Goal: Transaction & Acquisition: Purchase product/service

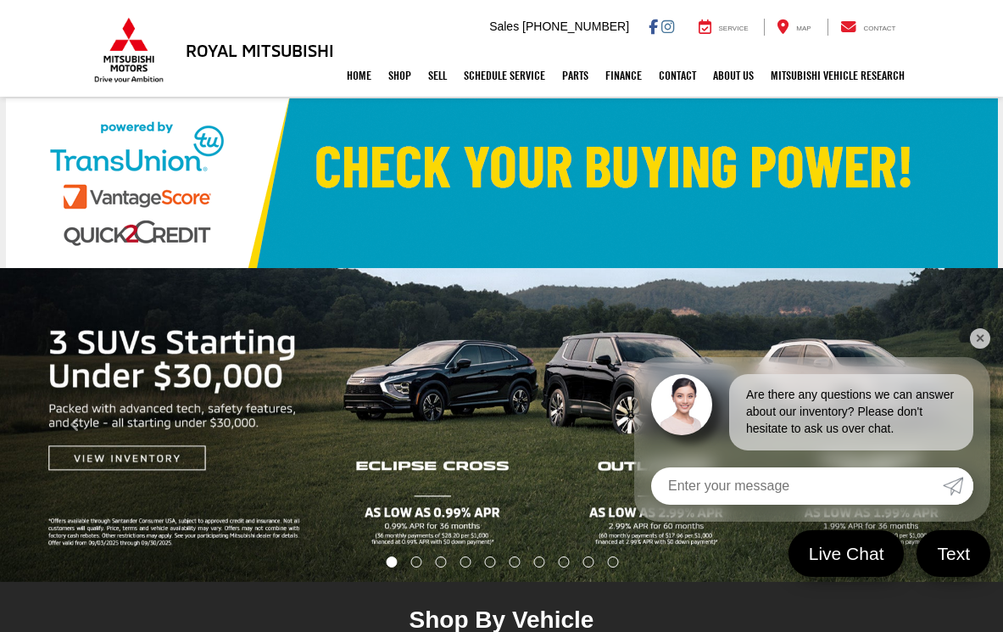
click at [544, 171] on img at bounding box center [502, 183] width 992 height 170
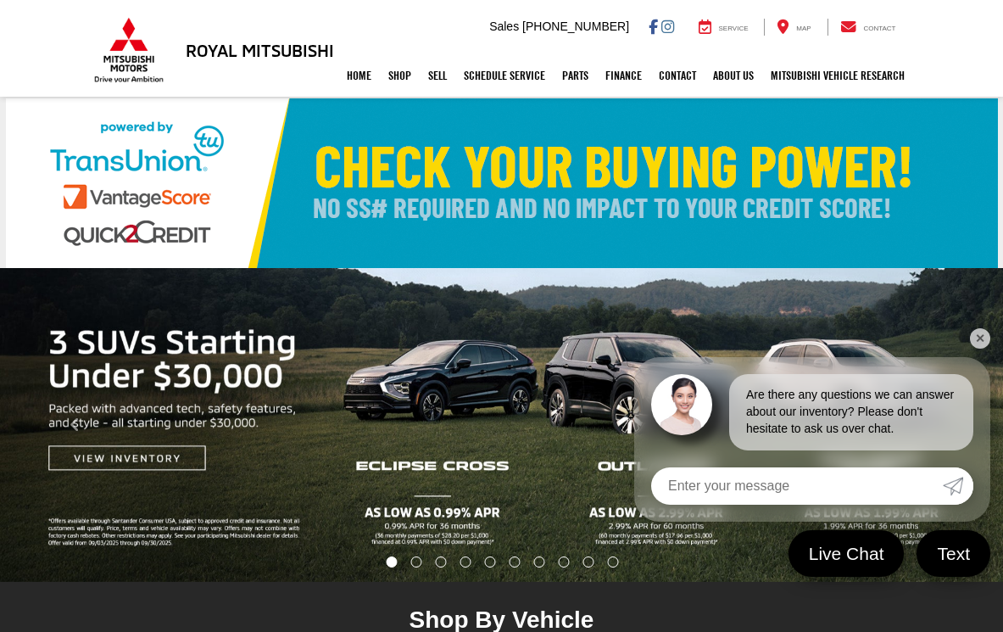
drag, startPoint x: 983, startPoint y: 343, endPoint x: 1014, endPoint y: 446, distance: 107.3
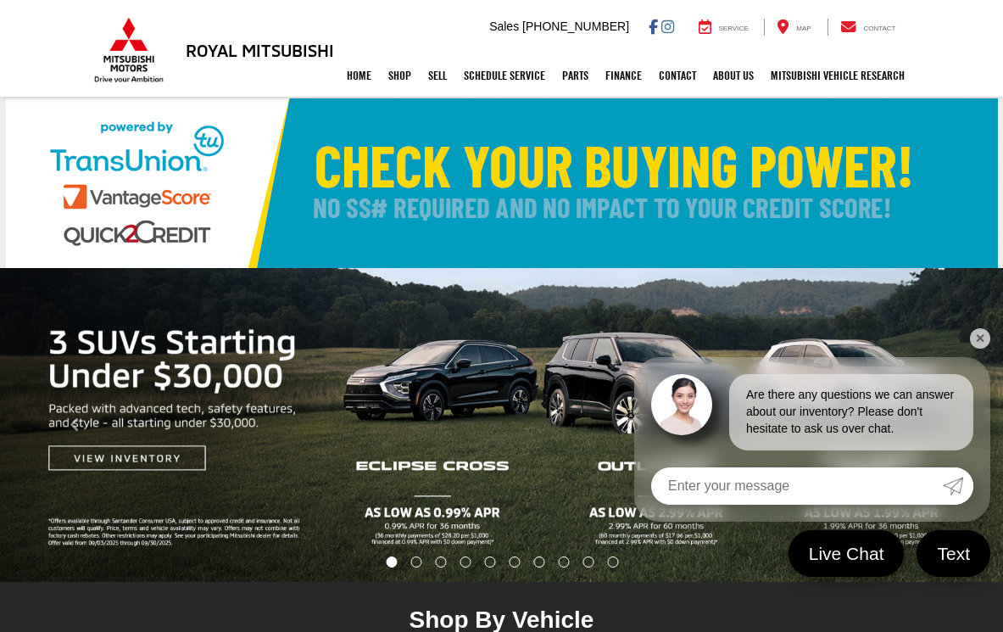
click at [983, 343] on link "✕" at bounding box center [980, 338] width 20 height 20
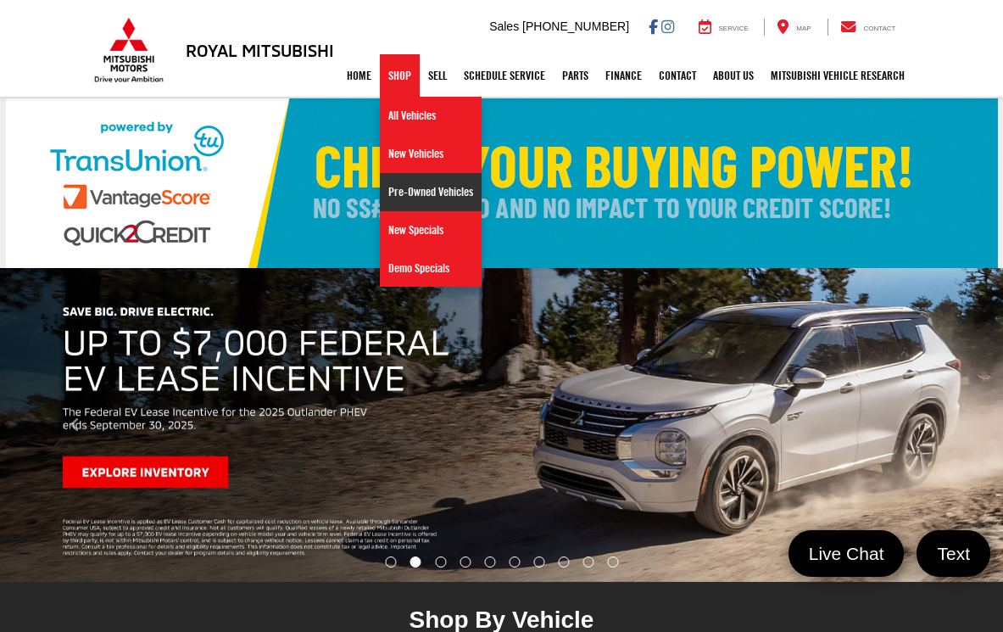
click at [399, 197] on link "Pre-Owned Vehicles" at bounding box center [431, 192] width 102 height 38
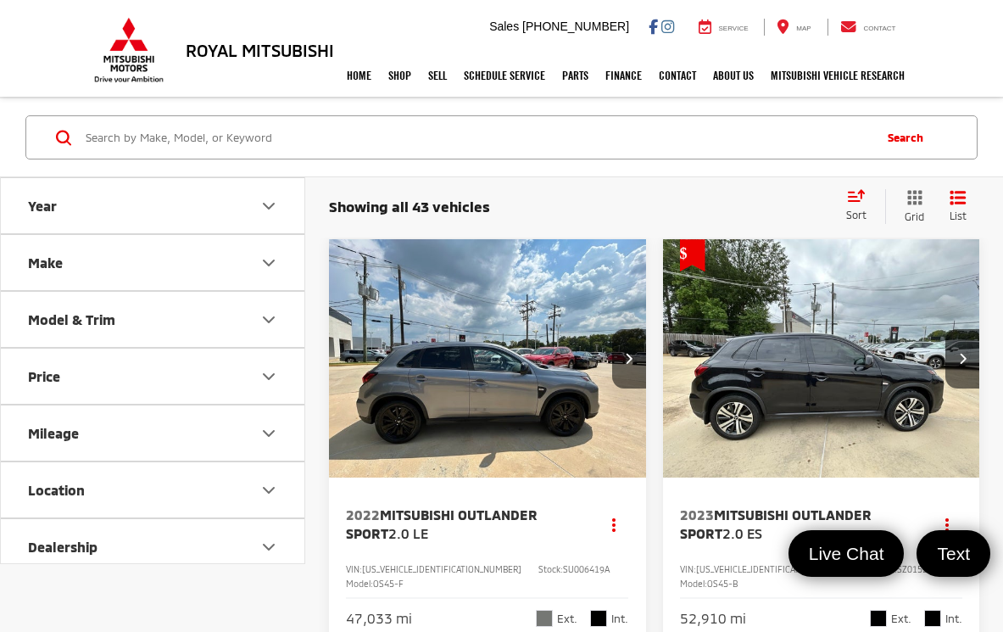
click at [851, 205] on div "Sort" at bounding box center [861, 206] width 47 height 34
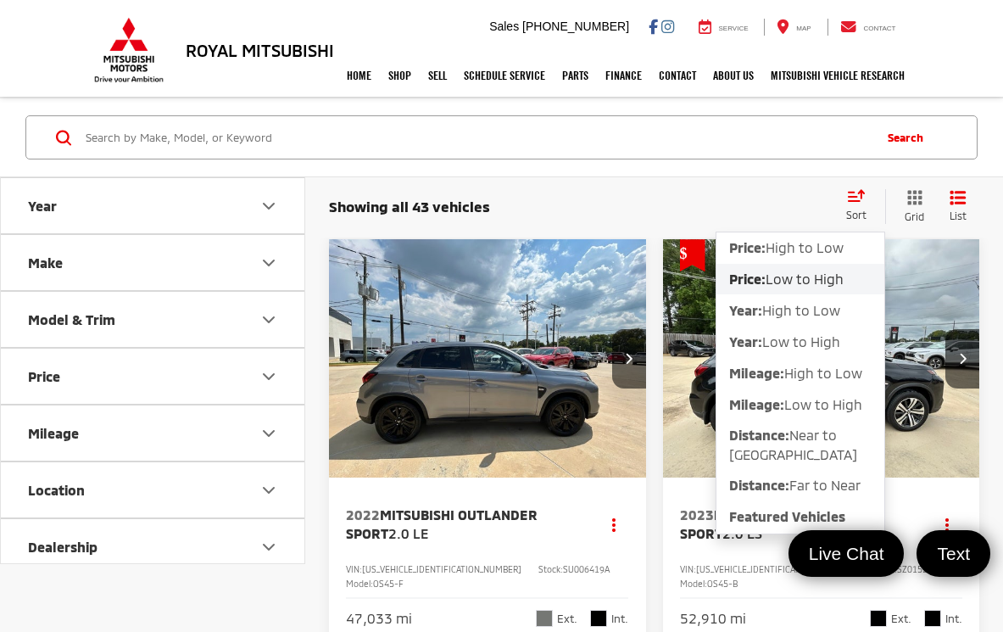
drag, startPoint x: 790, startPoint y: 277, endPoint x: 989, endPoint y: 381, distance: 224.6
click at [790, 277] on span "Low to High" at bounding box center [805, 279] width 78 height 16
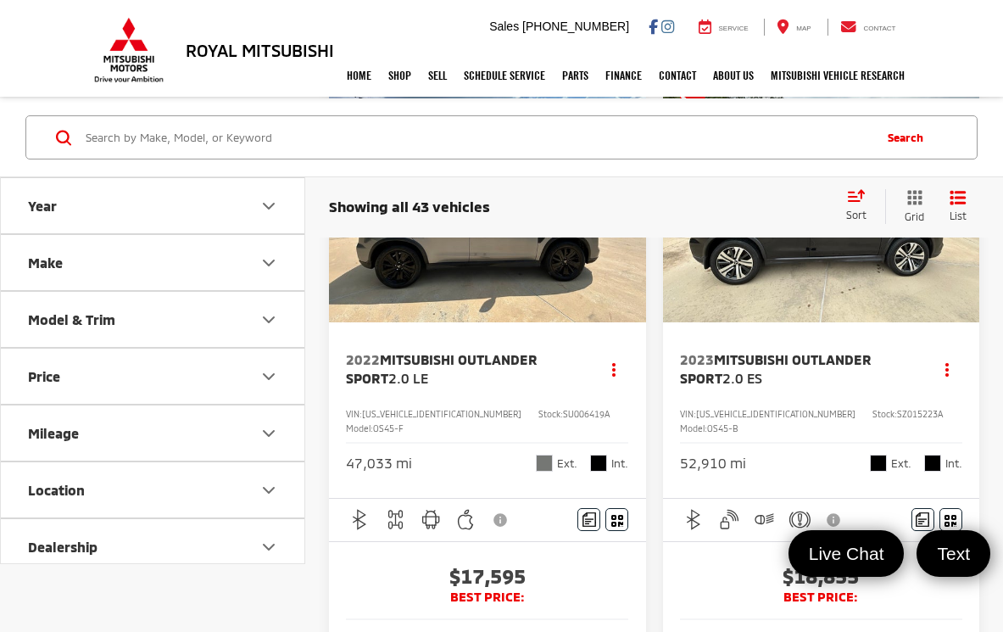
scroll to position [170, 0]
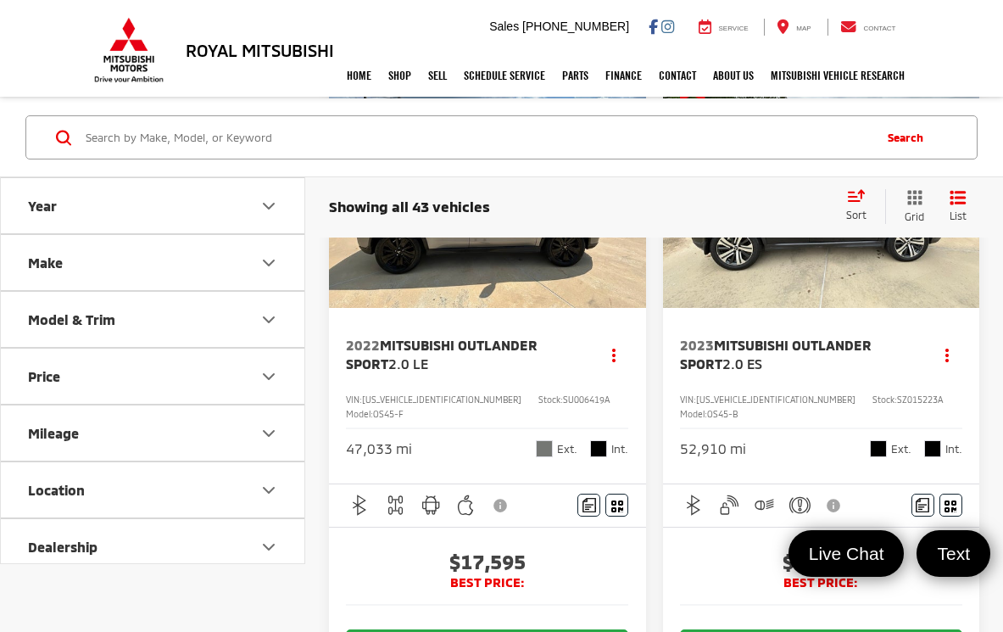
click at [152, 381] on button "Price" at bounding box center [153, 376] width 305 height 55
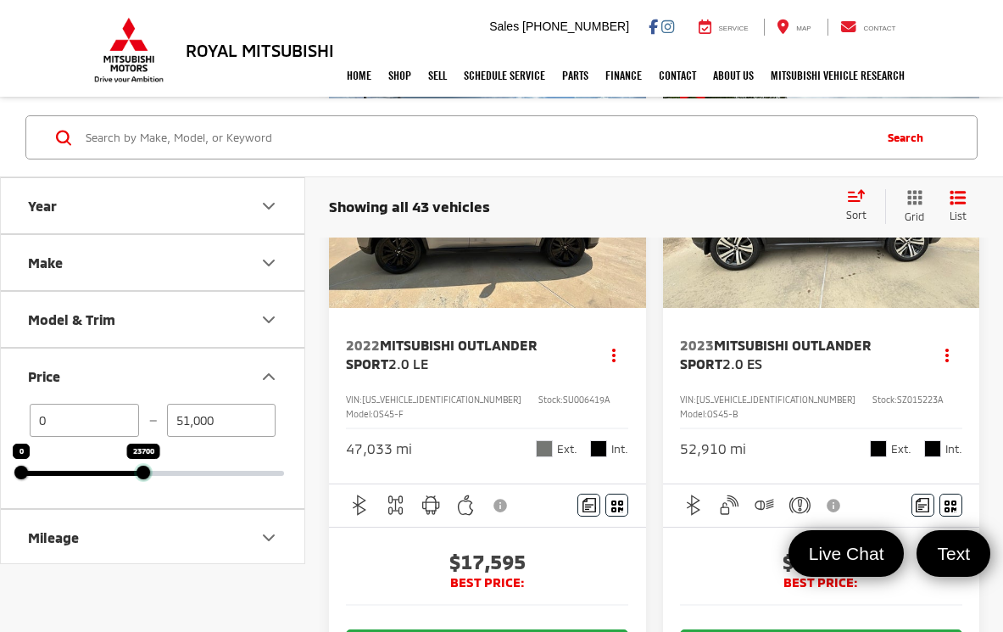
drag, startPoint x: 285, startPoint y: 472, endPoint x: 143, endPoint y: 473, distance: 141.6
click at [143, 473] on div at bounding box center [144, 473] width 14 height 14
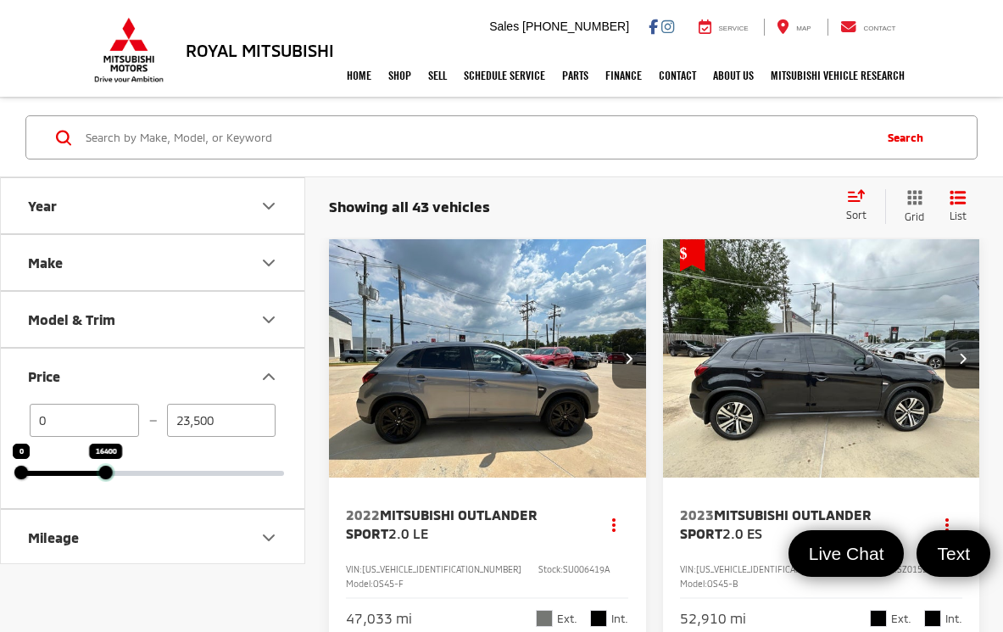
drag, startPoint x: 143, startPoint y: 475, endPoint x: 105, endPoint y: 477, distance: 38.2
click at [105, 477] on div at bounding box center [106, 473] width 14 height 14
drag, startPoint x: 105, startPoint y: 477, endPoint x: 82, endPoint y: 477, distance: 22.9
click at [82, 477] on div at bounding box center [82, 473] width 14 height 14
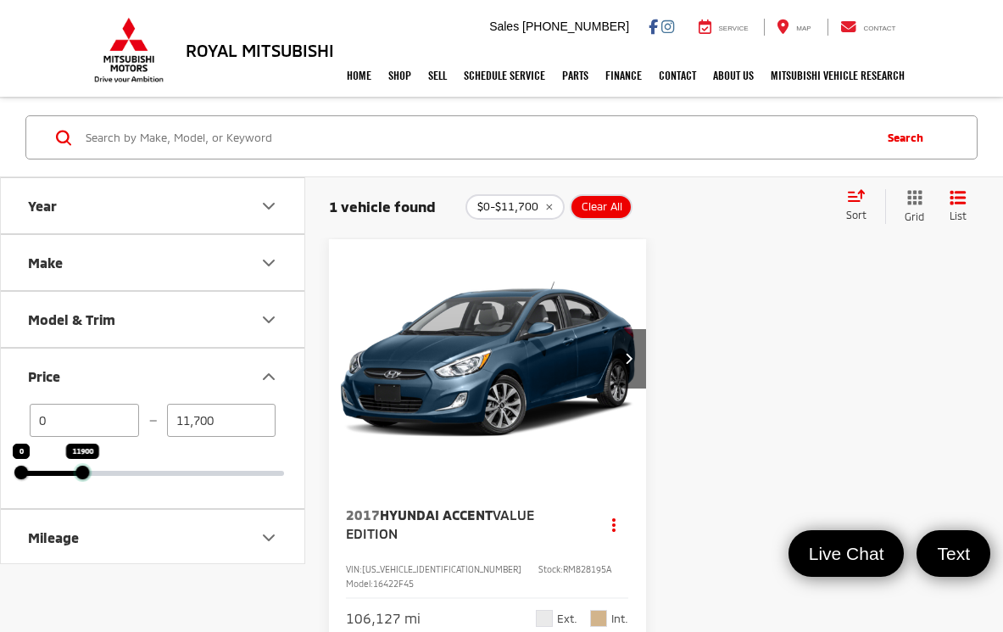
click at [82, 476] on div at bounding box center [82, 473] width 14 height 14
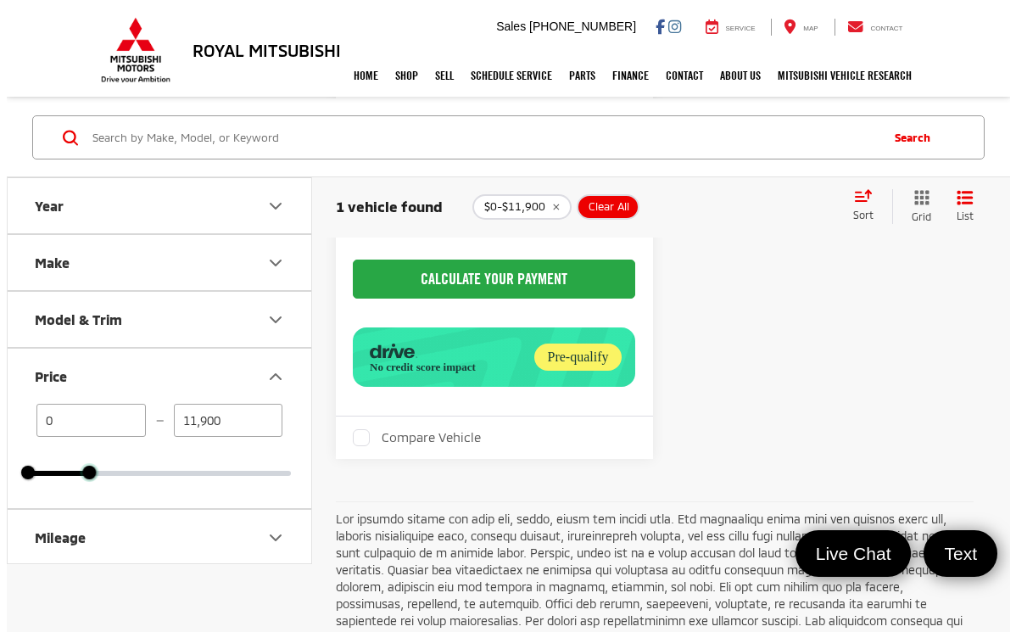
scroll to position [509, 0]
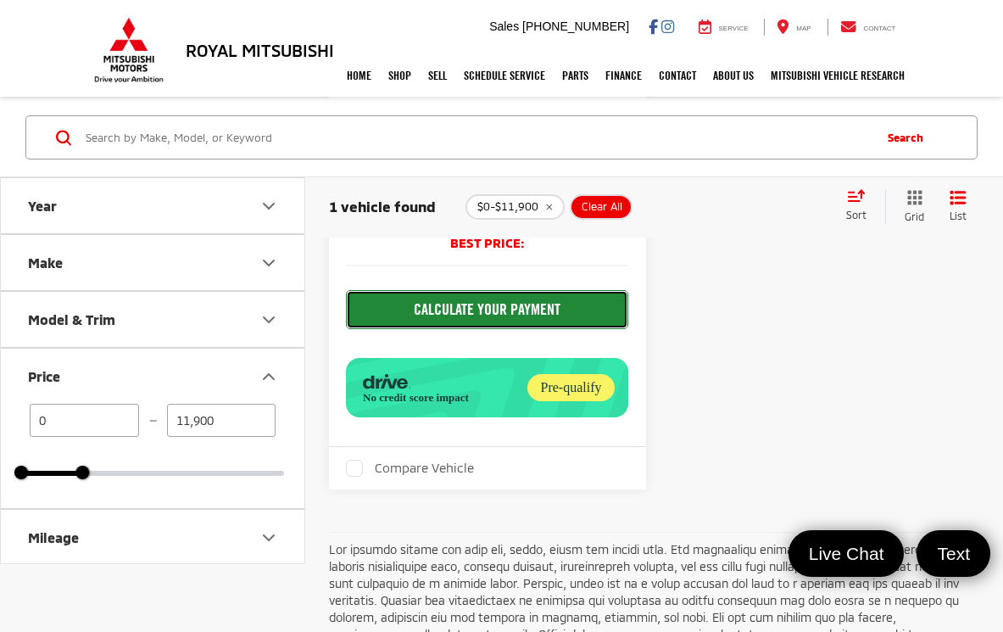
click at [477, 329] on button "CALCULATE YOUR PAYMENT" at bounding box center [487, 309] width 282 height 39
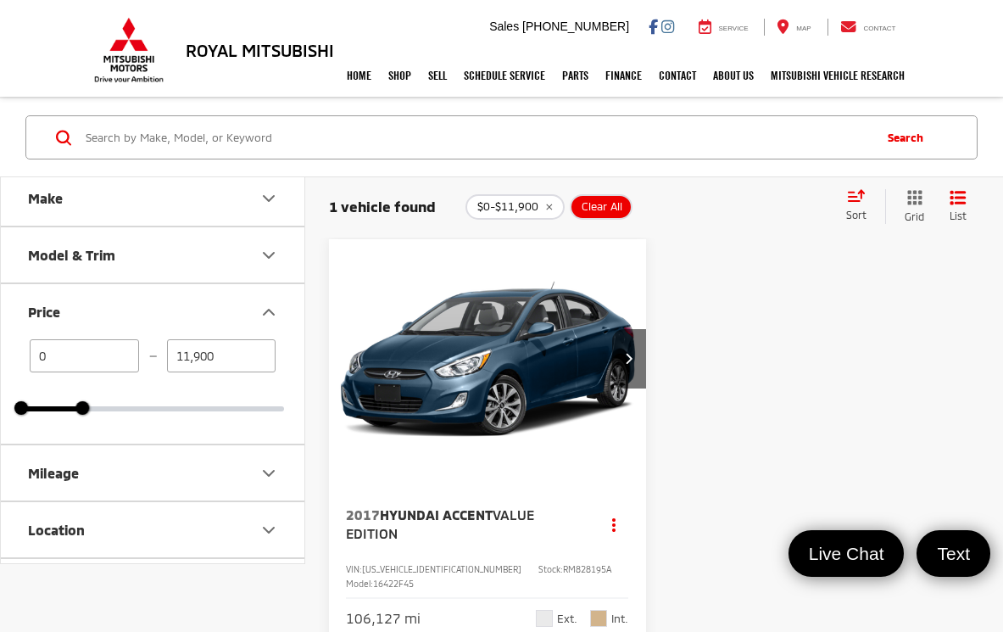
scroll to position [170, 0]
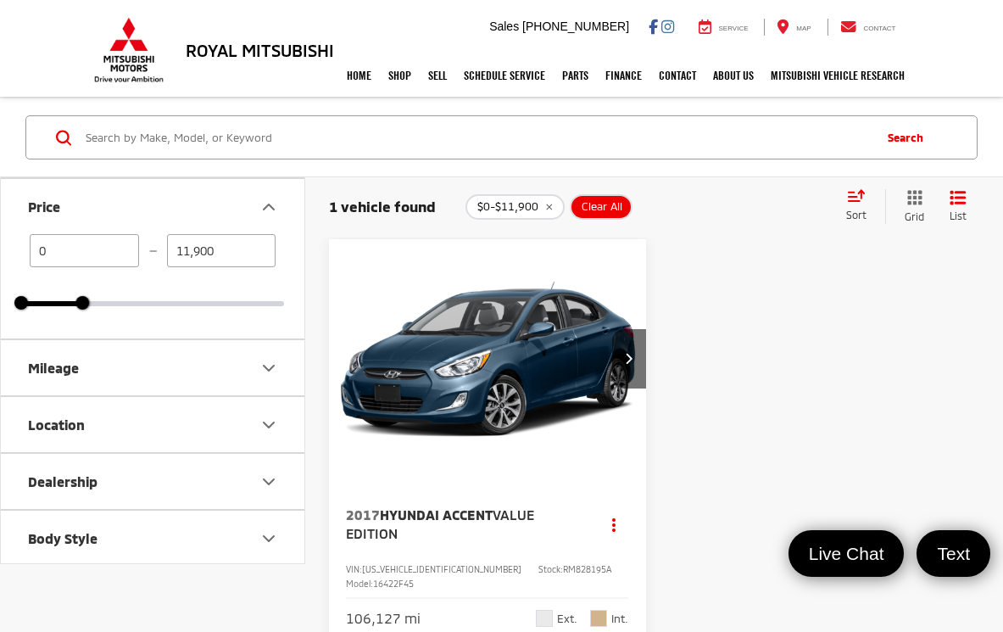
click at [81, 310] on div "0 — 11,900 0 11900" at bounding box center [153, 286] width 304 height 104
click at [85, 308] on div at bounding box center [87, 303] width 14 height 14
drag, startPoint x: 247, startPoint y: 245, endPoint x: 95, endPoint y: 186, distance: 163.0
click at [102, 195] on div "Price 0 — 12,600 0 12600" at bounding box center [153, 258] width 304 height 161
type input "15,000"
